Goal: Navigation & Orientation: Understand site structure

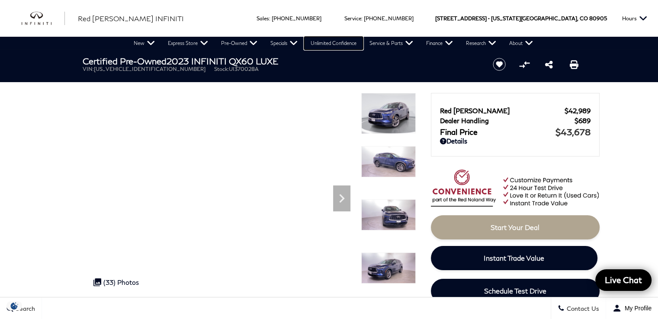
click at [338, 42] on link "Unlimited Confidence" at bounding box center [333, 43] width 59 height 13
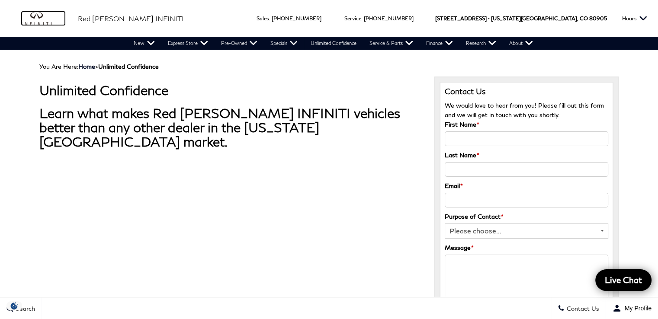
click at [37, 16] on img "infiniti" at bounding box center [43, 19] width 43 height 14
